Goal: Information Seeking & Learning: Learn about a topic

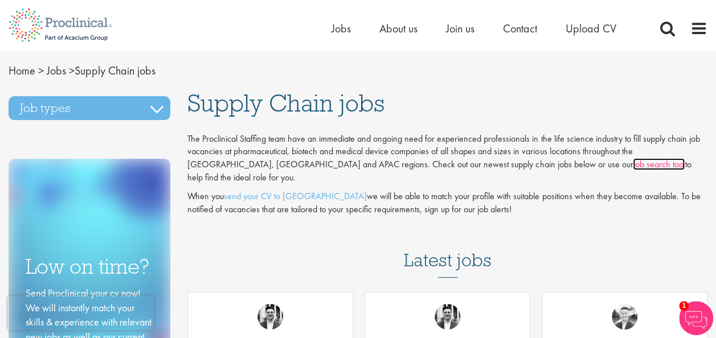
click at [633, 163] on link "job search tool" at bounding box center [659, 164] width 52 height 12
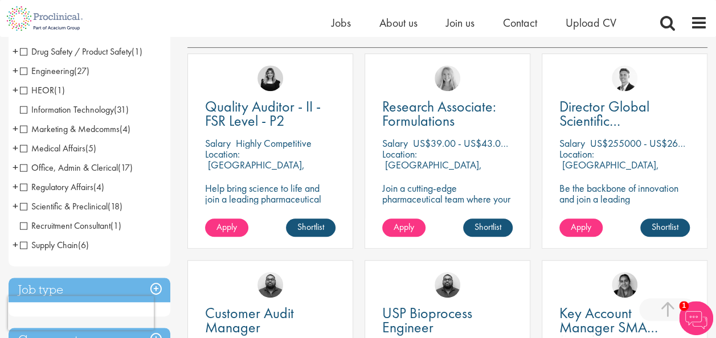
scroll to position [228, 0]
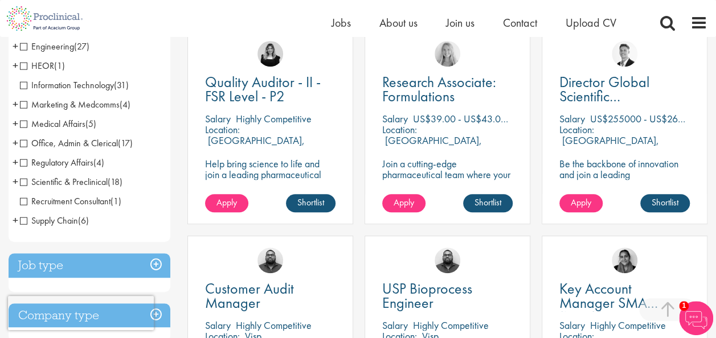
click at [25, 221] on span "Supply Chain" at bounding box center [49, 221] width 58 height 12
